Goal: Task Accomplishment & Management: Manage account settings

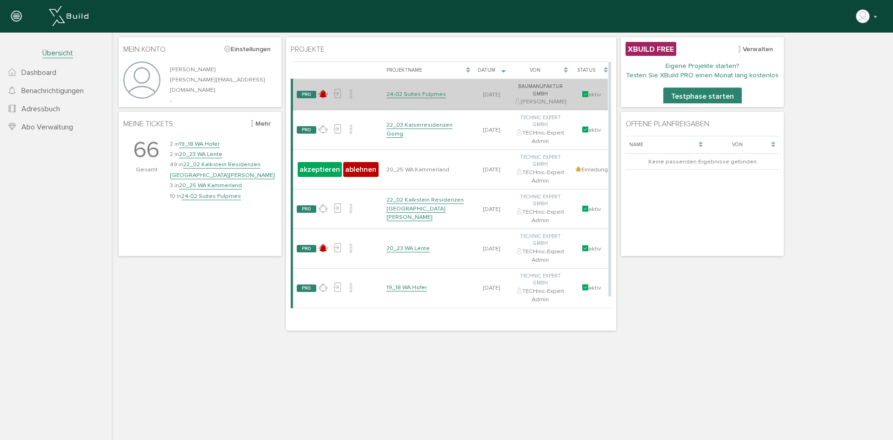
click at [420, 97] on link "24-02 Suites Fulpmes" at bounding box center [416, 94] width 60 height 8
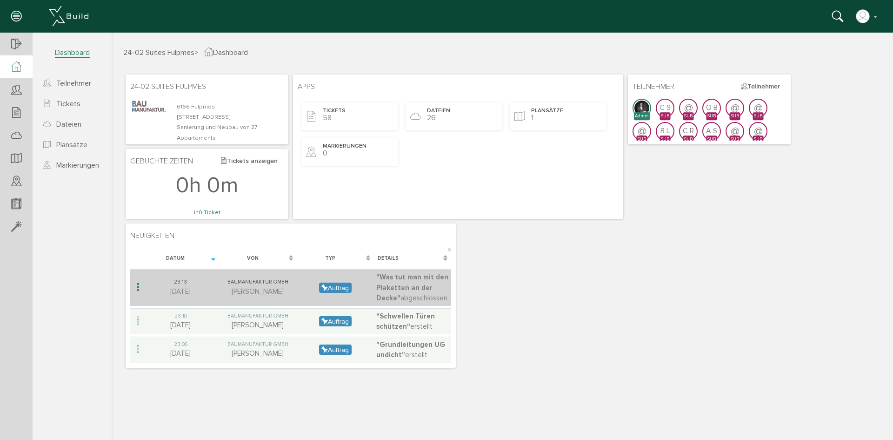
click at [411, 283] on span ""Was tut man mit den Plaketten an der Decke"" at bounding box center [412, 287] width 72 height 29
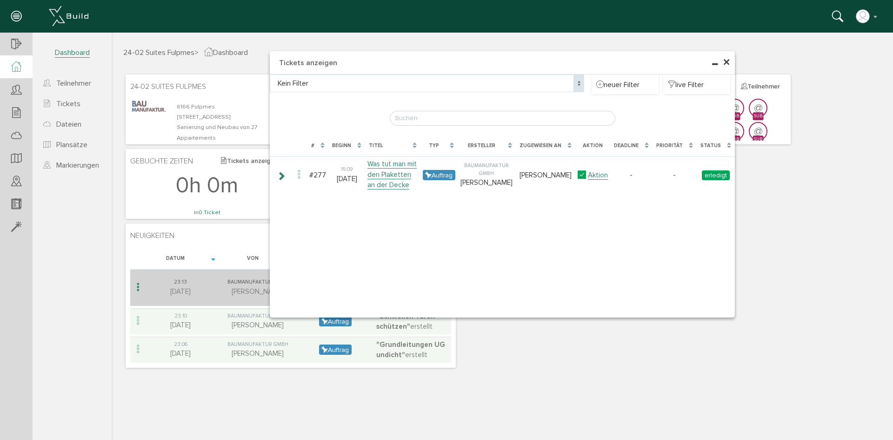
type input "Was tut man mit den Plaketten an der Decke"
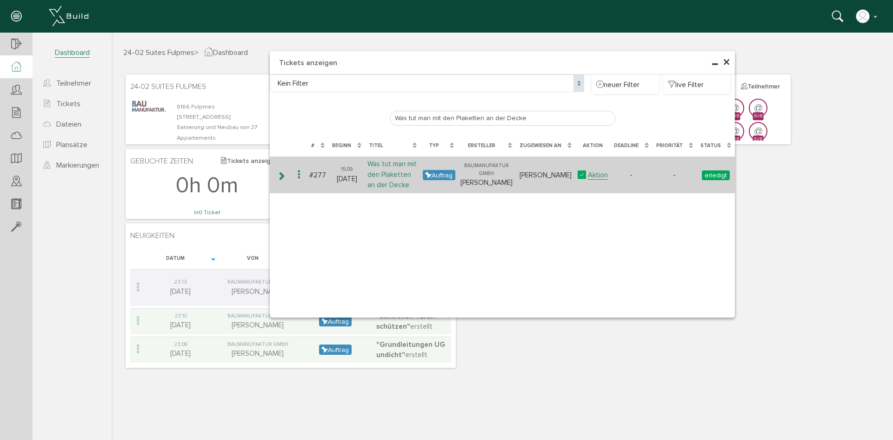
click at [391, 175] on link "Was tut man mit den Plaketten an der Decke" at bounding box center [391, 175] width 49 height 30
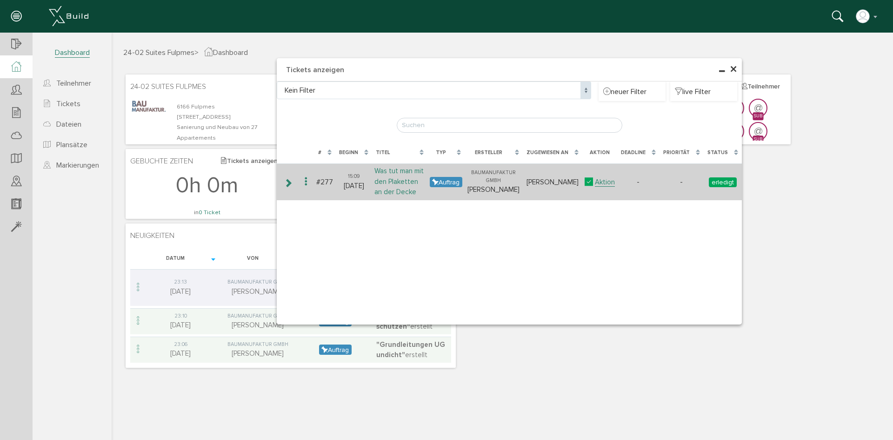
click at [396, 185] on link "Was tut man mit den Plaketten an der Decke" at bounding box center [398, 181] width 49 height 30
click at [414, 177] on link "Was tut man mit den Plaketten an der Decke" at bounding box center [398, 181] width 49 height 30
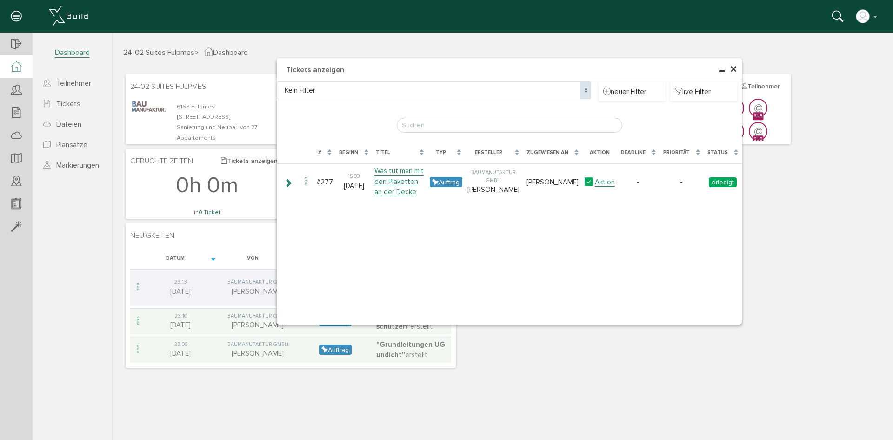
click at [731, 72] on span "×" at bounding box center [733, 69] width 7 height 18
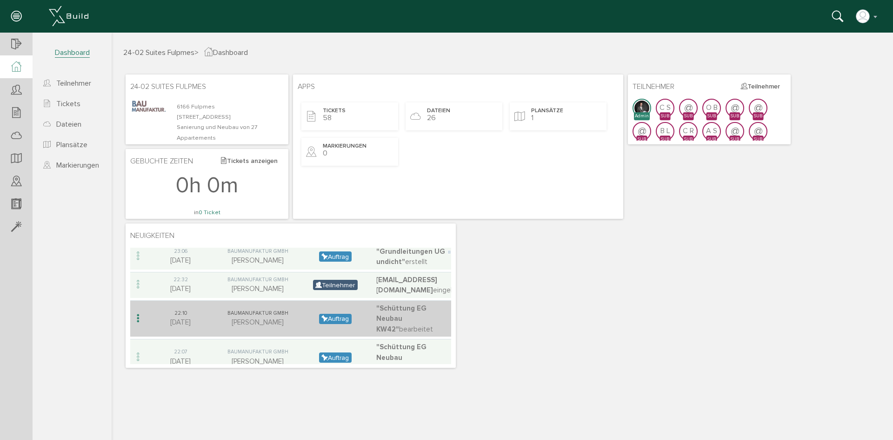
click at [266, 314] on div "Baumanufaktur GmbH" at bounding box center [257, 313] width 73 height 8
click at [407, 313] on td ""Schüttung EG Neubau KW42" bearbeitet" at bounding box center [412, 318] width 77 height 37
click at [410, 306] on span ""Schüttung EG Neubau KW42"" at bounding box center [401, 318] width 50 height 29
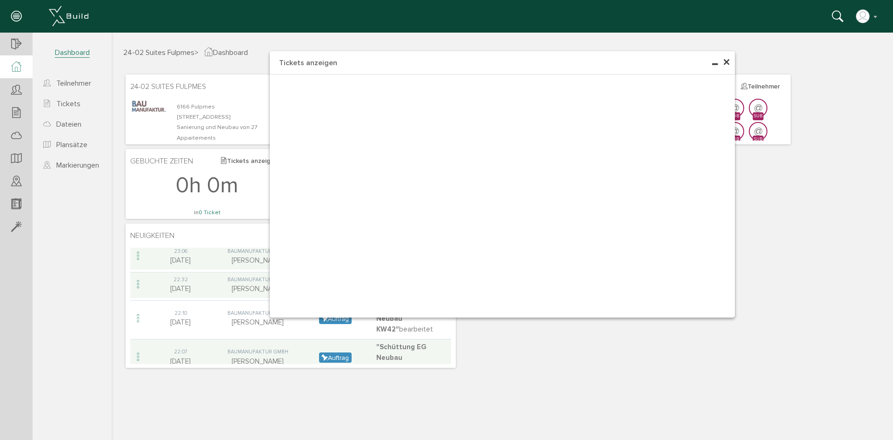
type input "Schüttung EG Neubau KW42"
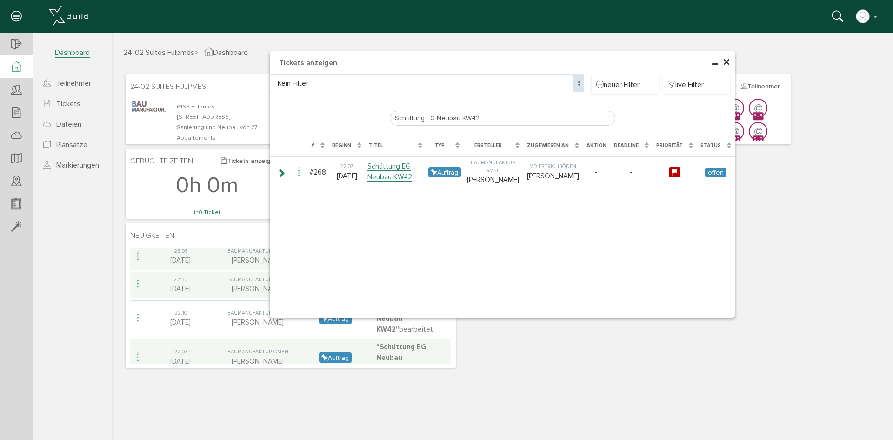
click at [727, 60] on span "×" at bounding box center [726, 62] width 7 height 18
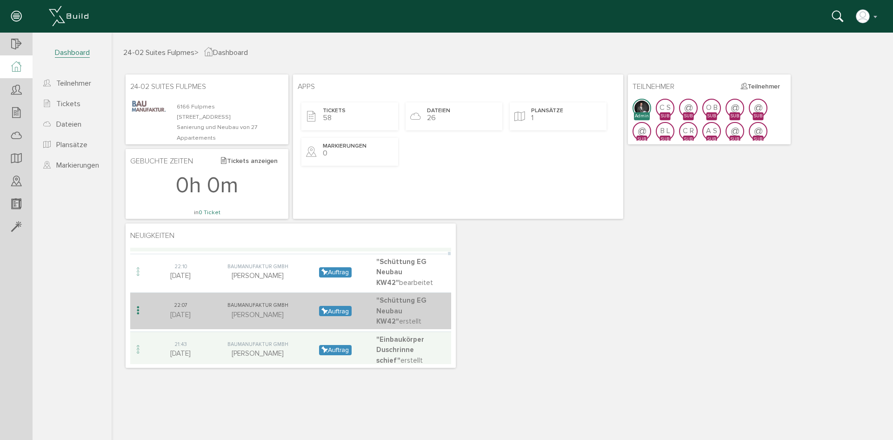
click at [407, 301] on span ""Schüttung EG Neubau KW42"" at bounding box center [401, 310] width 50 height 29
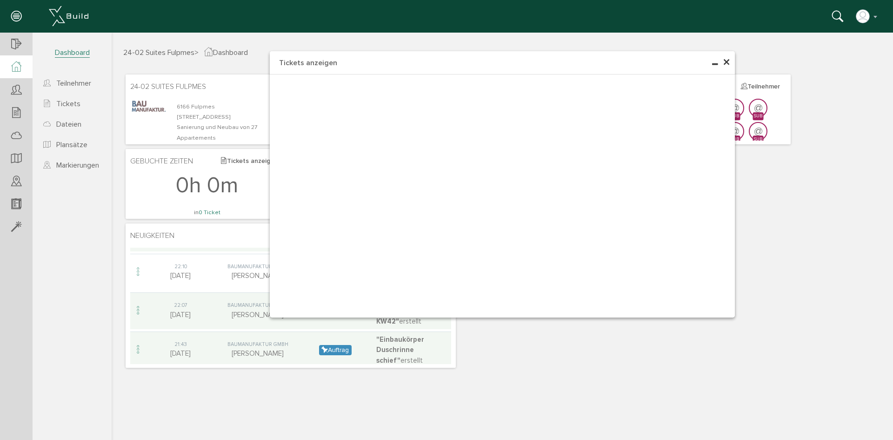
type input "Schüttung EG Neubau KW42"
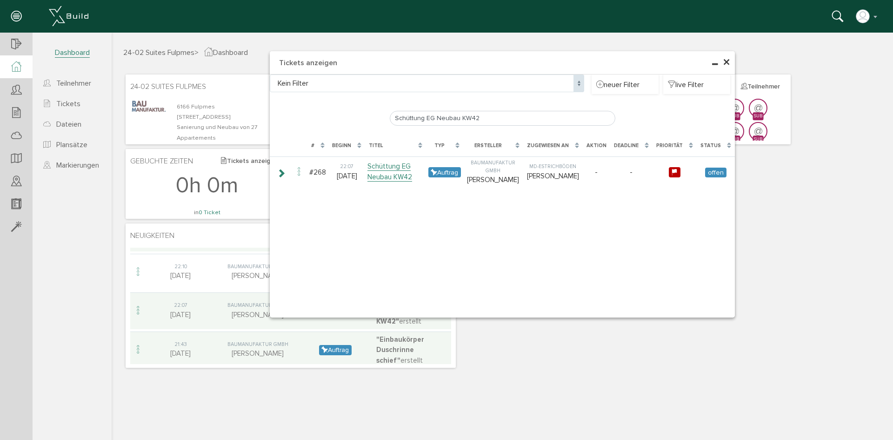
click at [725, 61] on span "×" at bounding box center [726, 62] width 7 height 18
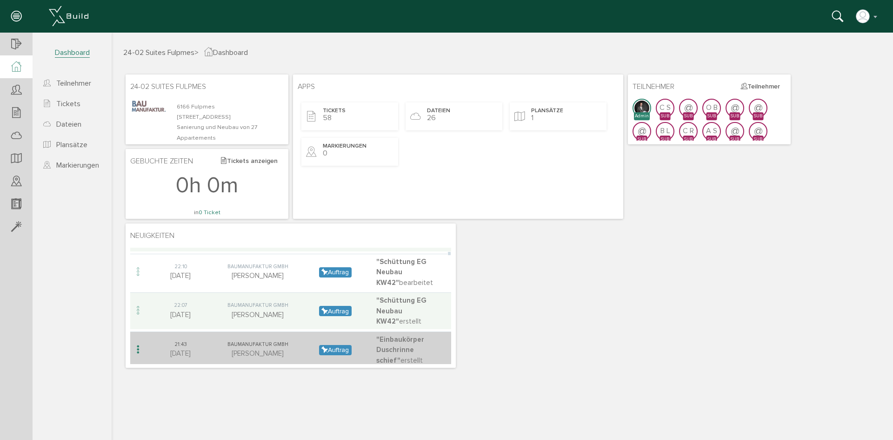
click at [411, 335] on span ""Einbaukörper Duschrinne schief"" at bounding box center [400, 349] width 48 height 29
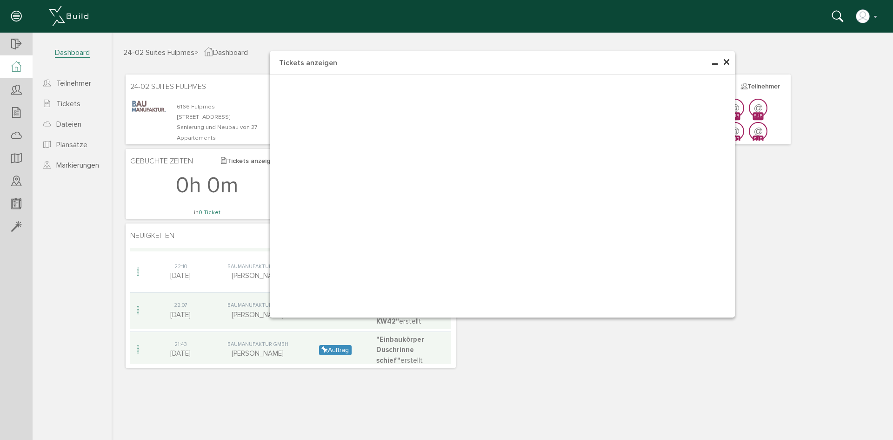
type input "Einbaukörper Duschrinne schief"
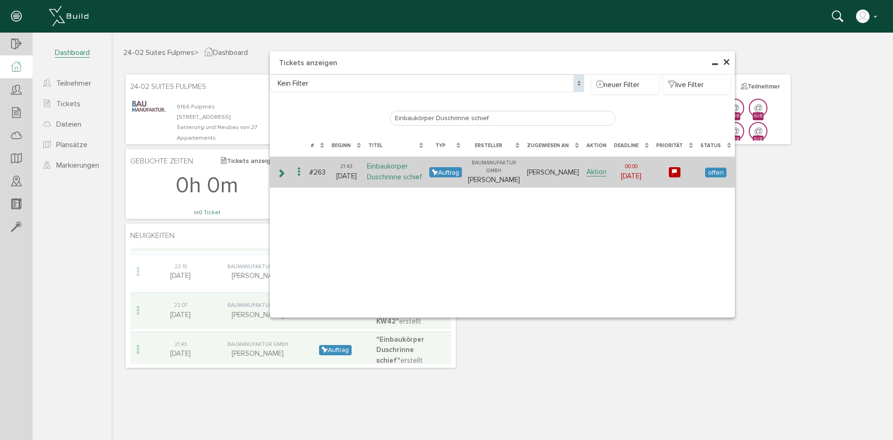
click at [408, 176] on link "Einbaukörper Duschrinne schief" at bounding box center [394, 172] width 55 height 20
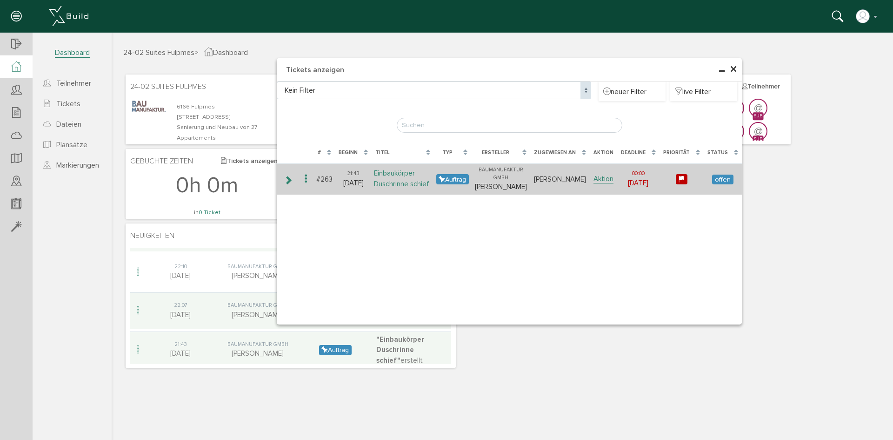
click at [402, 182] on link "Einbaukörper Duschrinne schief" at bounding box center [401, 179] width 55 height 20
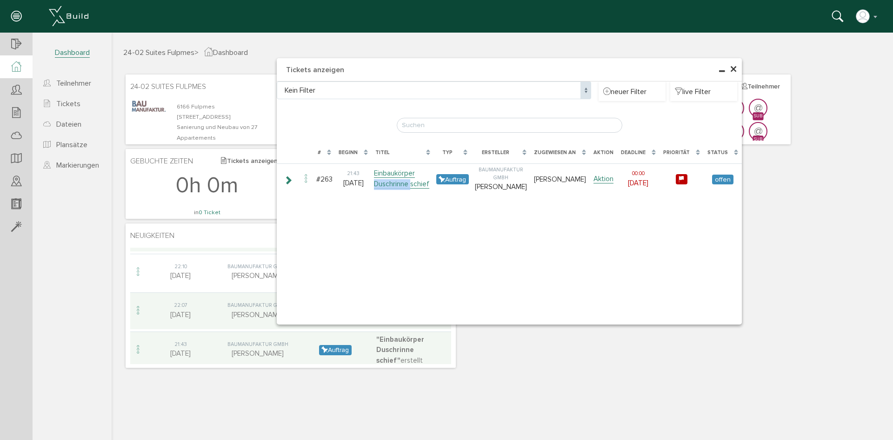
click at [402, 182] on link "Einbaukörper Duschrinne schief" at bounding box center [401, 179] width 55 height 20
click at [733, 70] on span "×" at bounding box center [733, 69] width 7 height 18
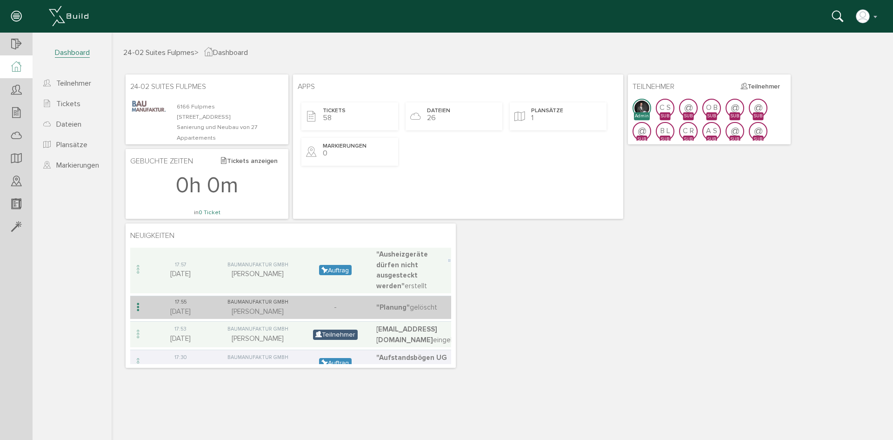
click at [287, 306] on div "Baumanufaktur GmbH" at bounding box center [257, 302] width 73 height 8
click at [395, 306] on span ""Planung"" at bounding box center [392, 307] width 33 height 8
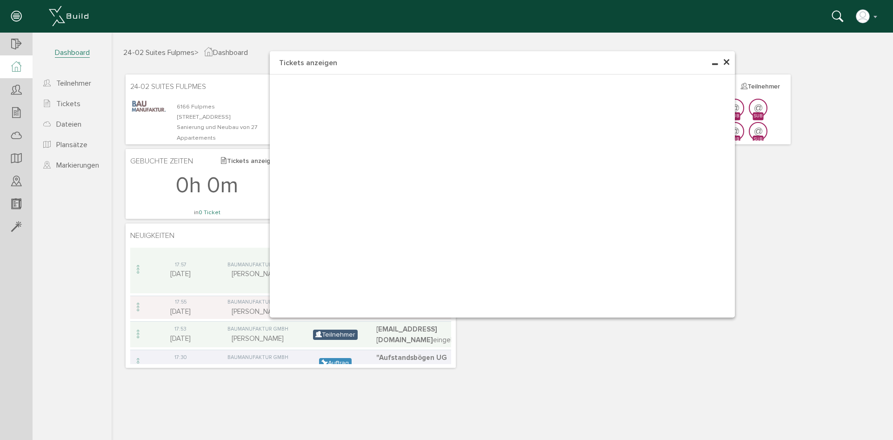
type input "Planung"
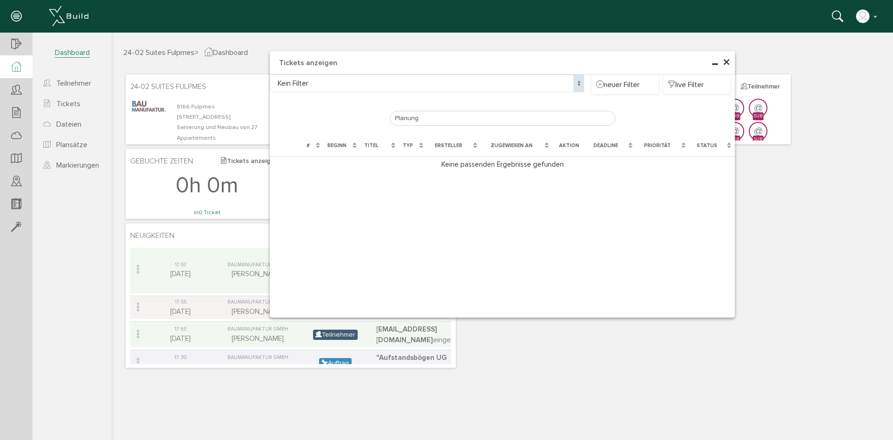
click at [727, 63] on span "×" at bounding box center [726, 62] width 7 height 18
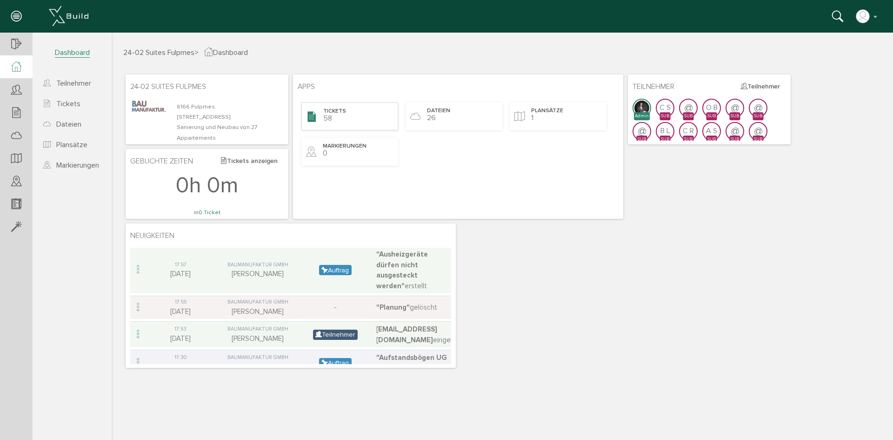
click at [350, 120] on div "Tickets 58" at bounding box center [349, 116] width 97 height 28
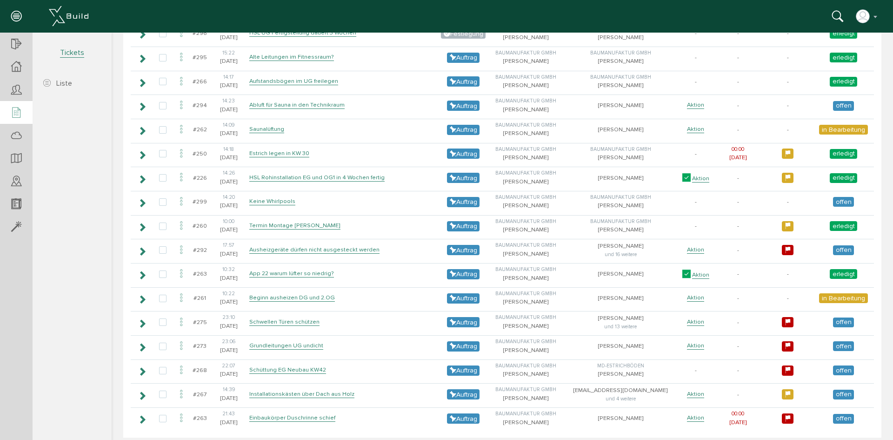
scroll to position [1180, 0]
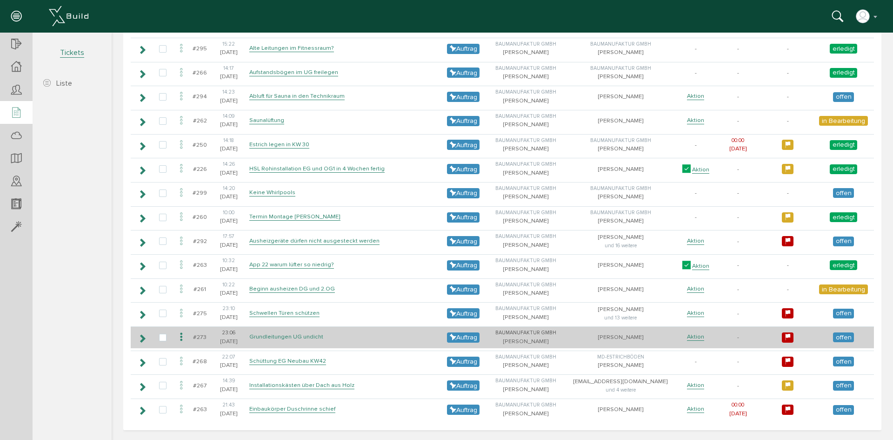
click at [306, 339] on link "Grundleitungen UG undicht" at bounding box center [286, 337] width 74 height 8
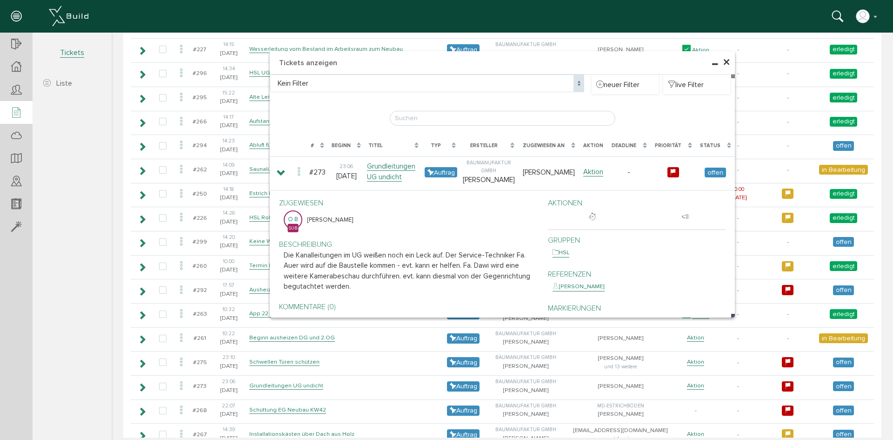
scroll to position [1087, 0]
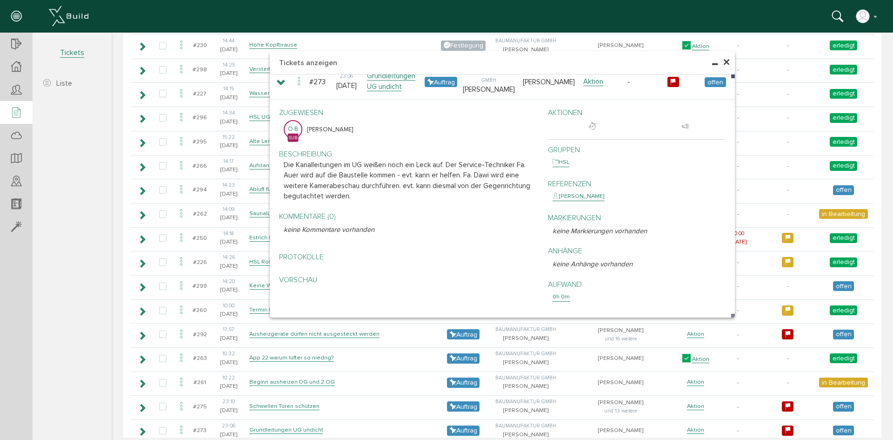
click at [723, 60] on span "×" at bounding box center [726, 62] width 7 height 18
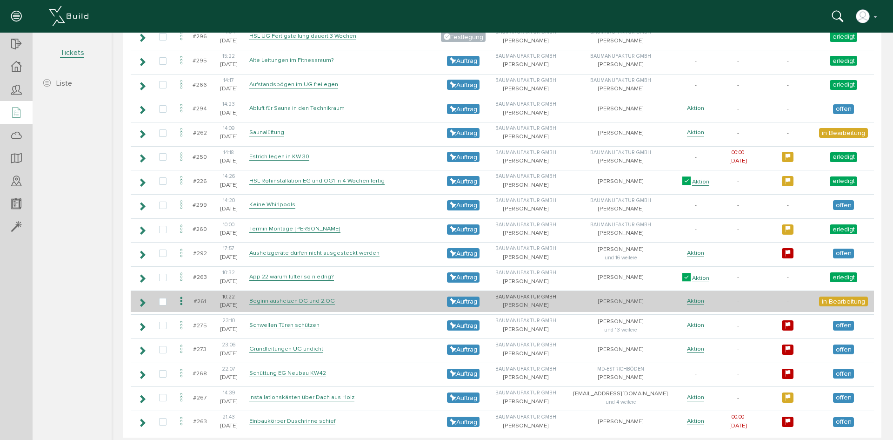
scroll to position [1180, 0]
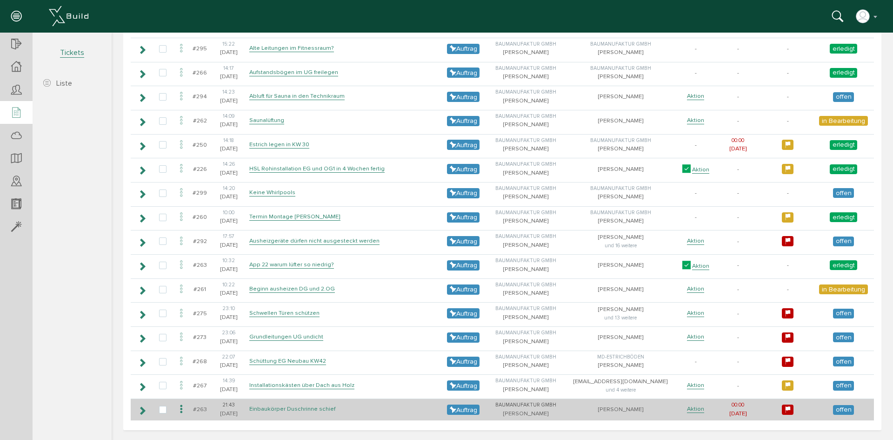
click at [303, 406] on link "Einbaukörper Duschrinne schief" at bounding box center [292, 409] width 86 height 8
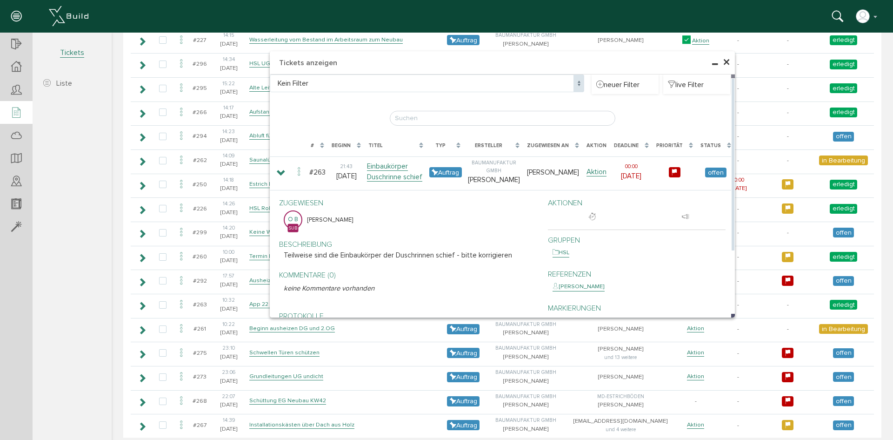
scroll to position [1134, 0]
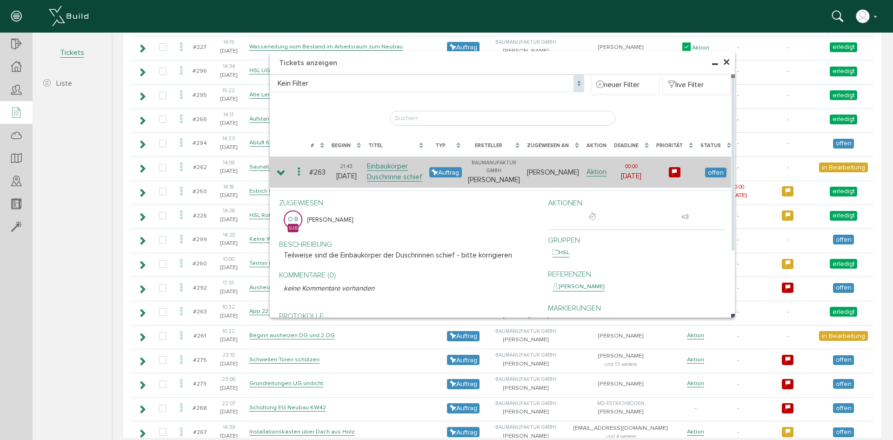
drag, startPoint x: 597, startPoint y: 172, endPoint x: 589, endPoint y: 179, distance: 10.9
click at [598, 172] on link "Aktion" at bounding box center [596, 171] width 20 height 9
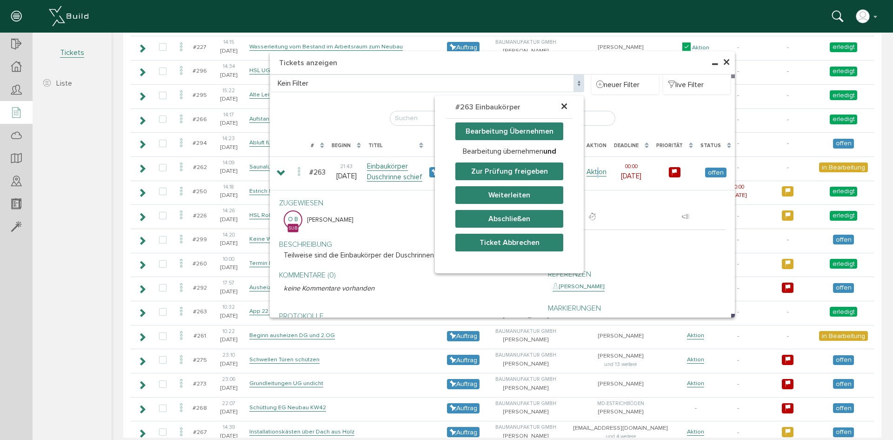
click at [524, 133] on button "Bearbeitung Übernehmen" at bounding box center [509, 131] width 108 height 18
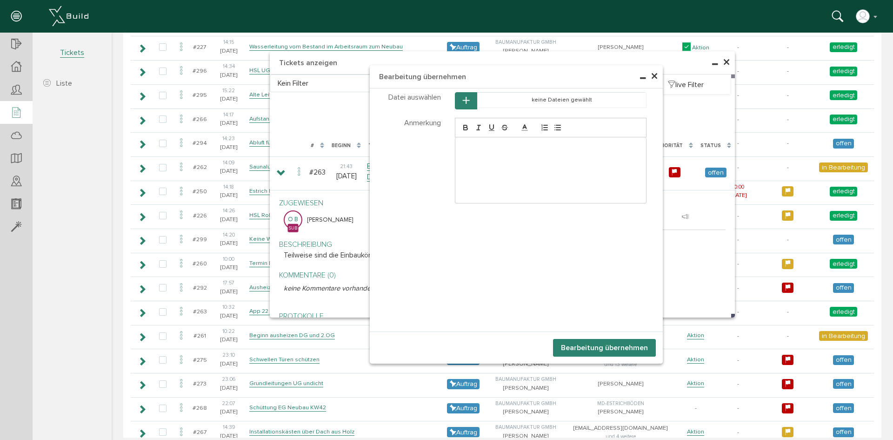
drag, startPoint x: 497, startPoint y: 161, endPoint x: 493, endPoint y: 162, distance: 4.9
click at [495, 161] on div at bounding box center [550, 170] width 191 height 66
drag, startPoint x: 511, startPoint y: 149, endPoint x: 437, endPoint y: 149, distance: 73.9
click at [437, 149] on div "Anmerkung [DATE] erledigt" at bounding box center [516, 149] width 293 height 67
drag, startPoint x: 625, startPoint y: 346, endPoint x: 602, endPoint y: 348, distance: 23.4
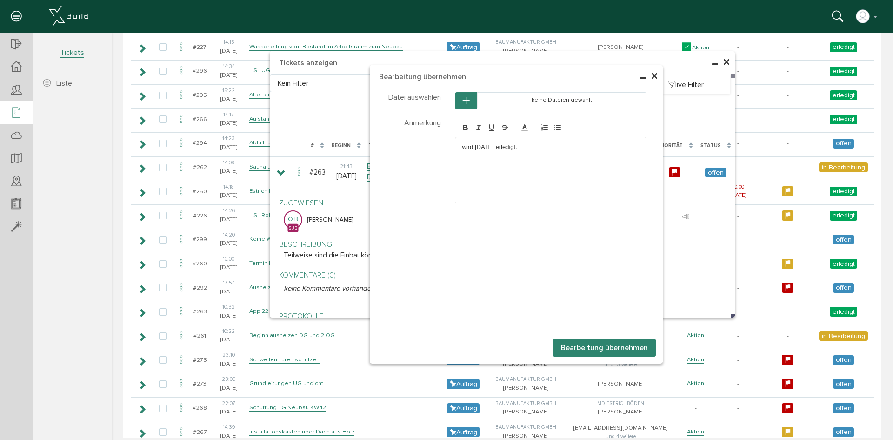
click at [625, 346] on button "Bearbeitung übernehmen" at bounding box center [604, 348] width 103 height 18
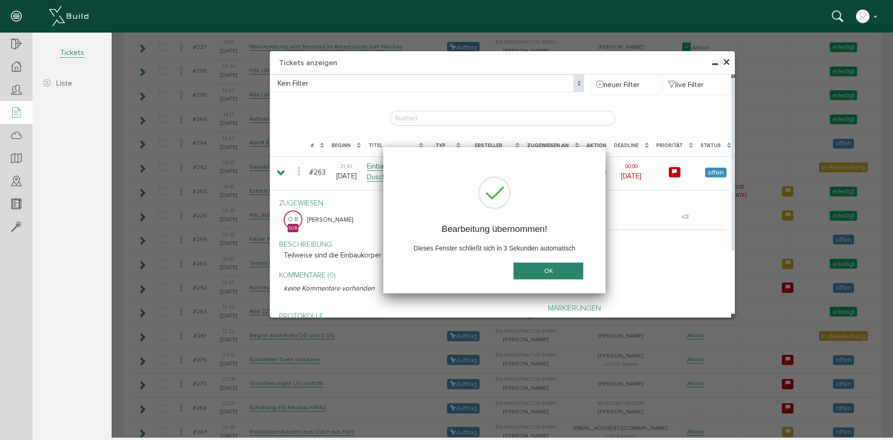
drag, startPoint x: 542, startPoint y: 263, endPoint x: 557, endPoint y: 254, distance: 17.3
click at [542, 263] on button "OK" at bounding box center [548, 270] width 70 height 17
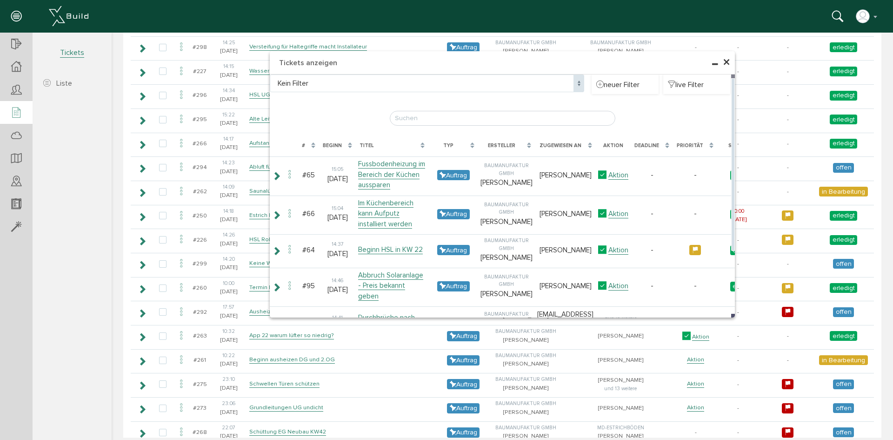
click at [723, 61] on span "×" at bounding box center [726, 62] width 7 height 18
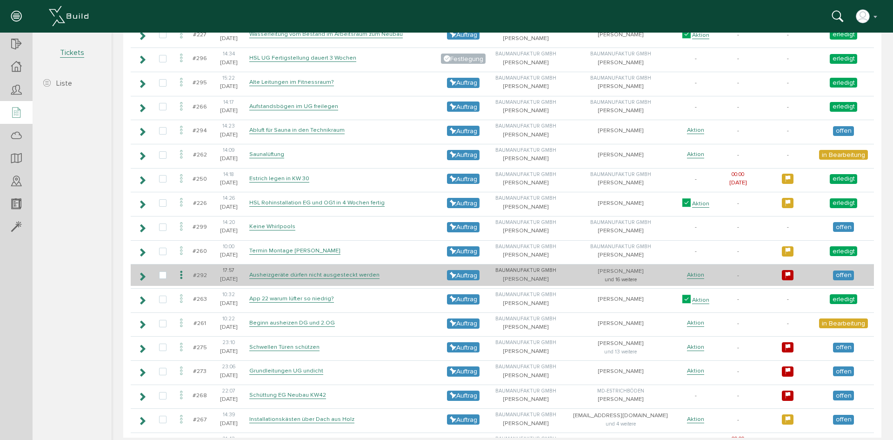
scroll to position [1205, 0]
